Goal: Information Seeking & Learning: Learn about a topic

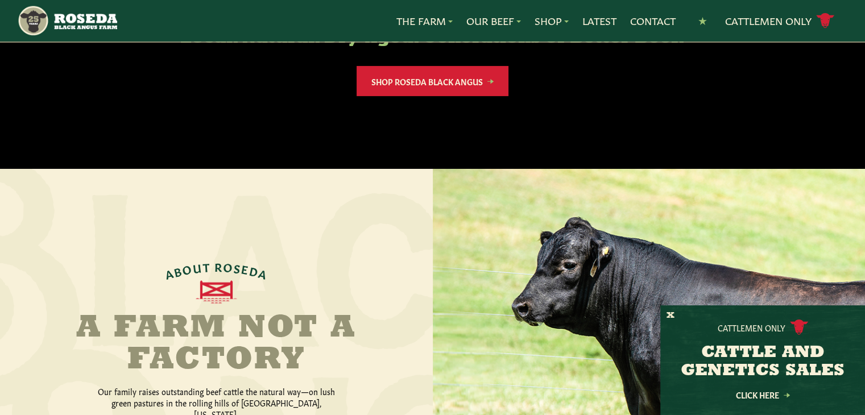
scroll to position [84, 0]
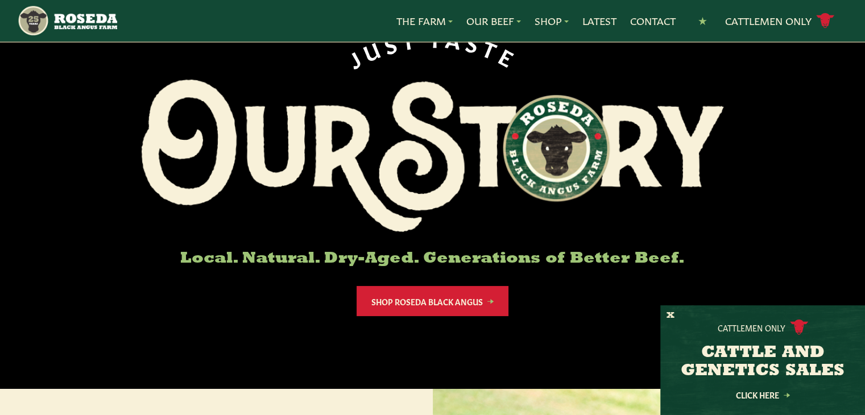
drag, startPoint x: 865, startPoint y: 68, endPoint x: 860, endPoint y: -9, distance: 76.4
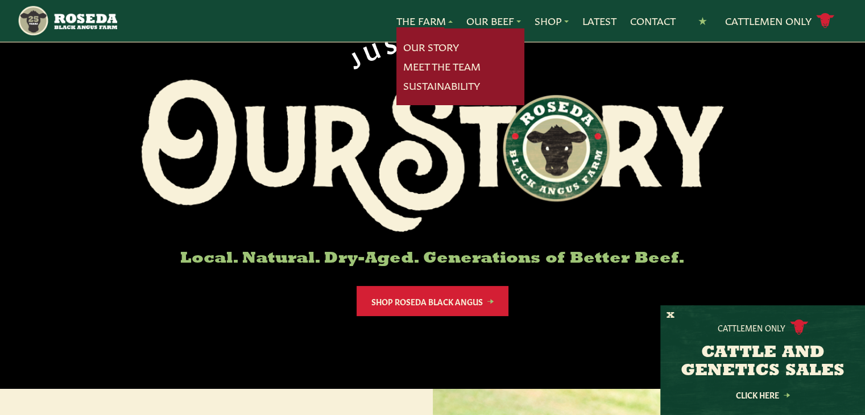
click at [407, 26] on link "The Farm" at bounding box center [424, 21] width 56 height 15
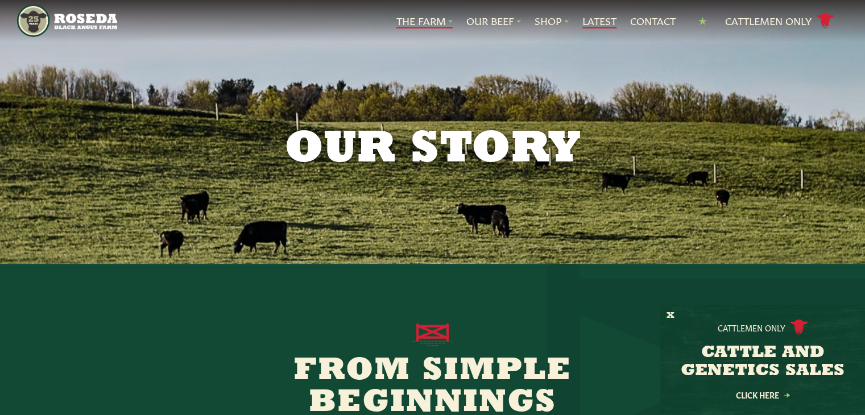
click at [593, 17] on link "Latest" at bounding box center [599, 21] width 34 height 15
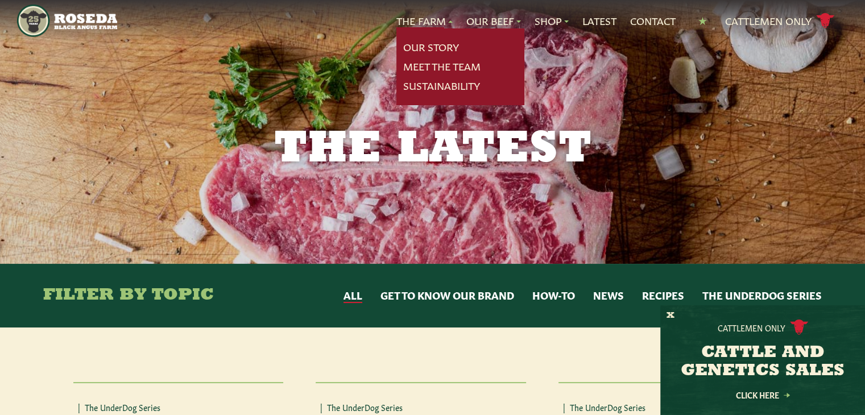
click at [428, 19] on link "The Farm" at bounding box center [424, 21] width 56 height 15
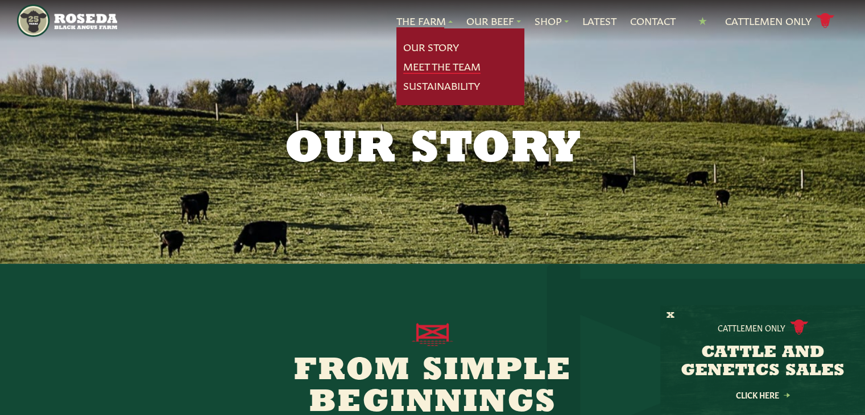
click at [429, 64] on link "Meet The Team" at bounding box center [441, 66] width 77 height 15
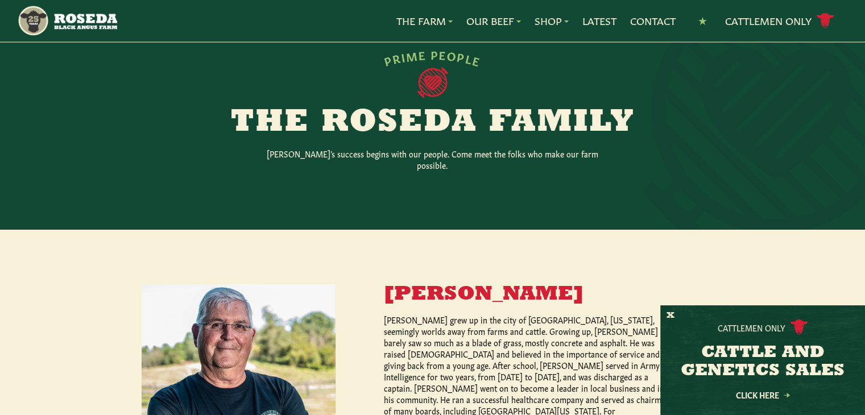
scroll to position [214, 0]
